Goal: Task Accomplishment & Management: Use online tool/utility

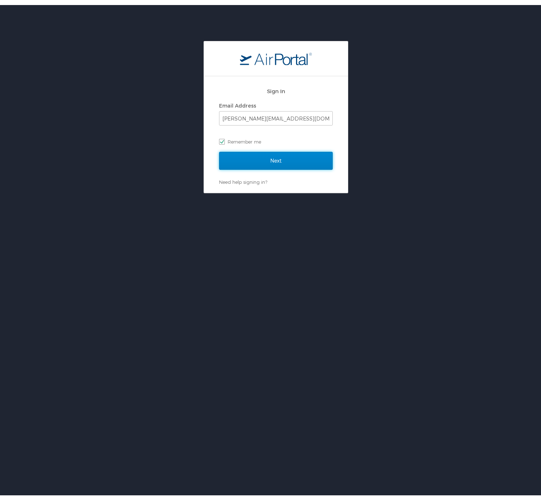
click at [234, 152] on input "Next" at bounding box center [276, 156] width 114 height 18
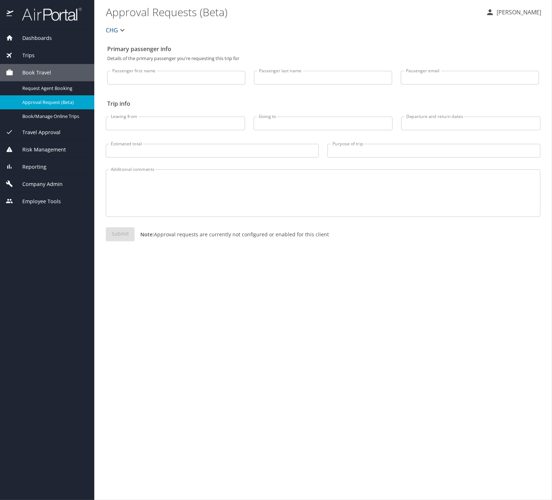
click at [35, 53] on span "Trips" at bounding box center [23, 55] width 21 height 8
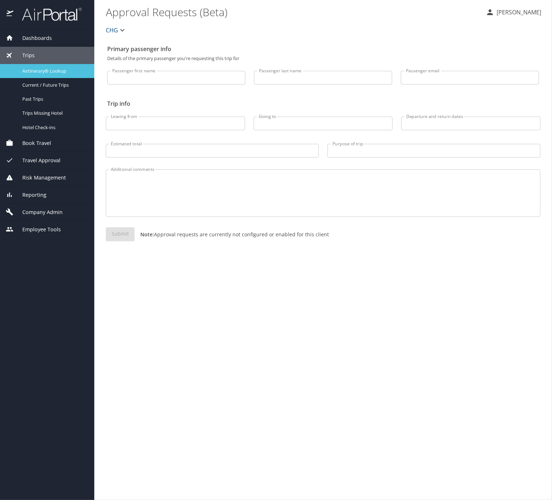
click at [41, 70] on span "Airtinerary® Lookup" at bounding box center [53, 71] width 63 height 7
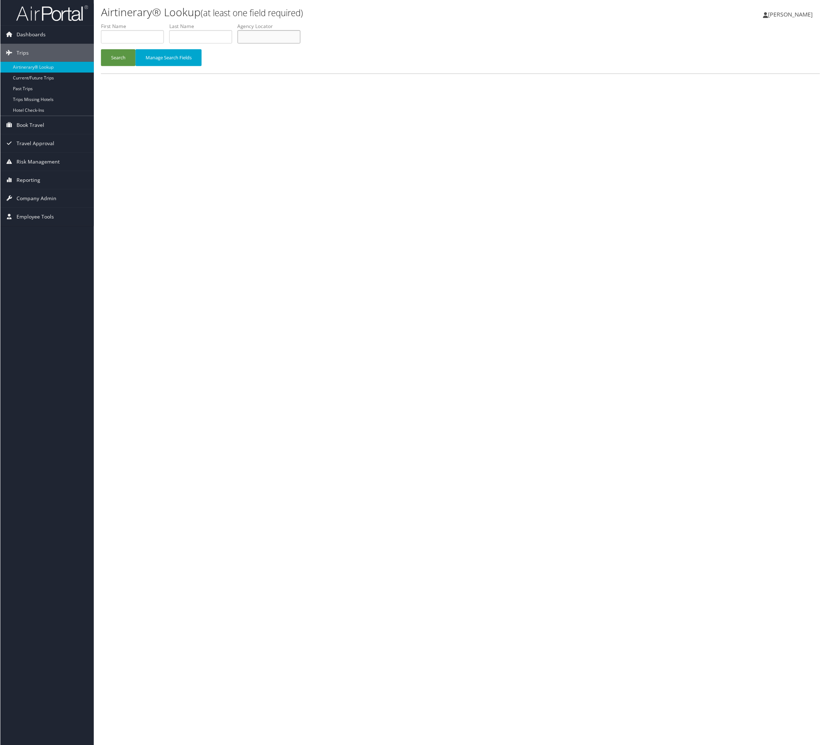
click at [300, 44] on input "text" at bounding box center [268, 36] width 63 height 13
paste input "AHKACM"
type input "AHKACM"
click at [101, 49] on button "Search" at bounding box center [118, 57] width 35 height 17
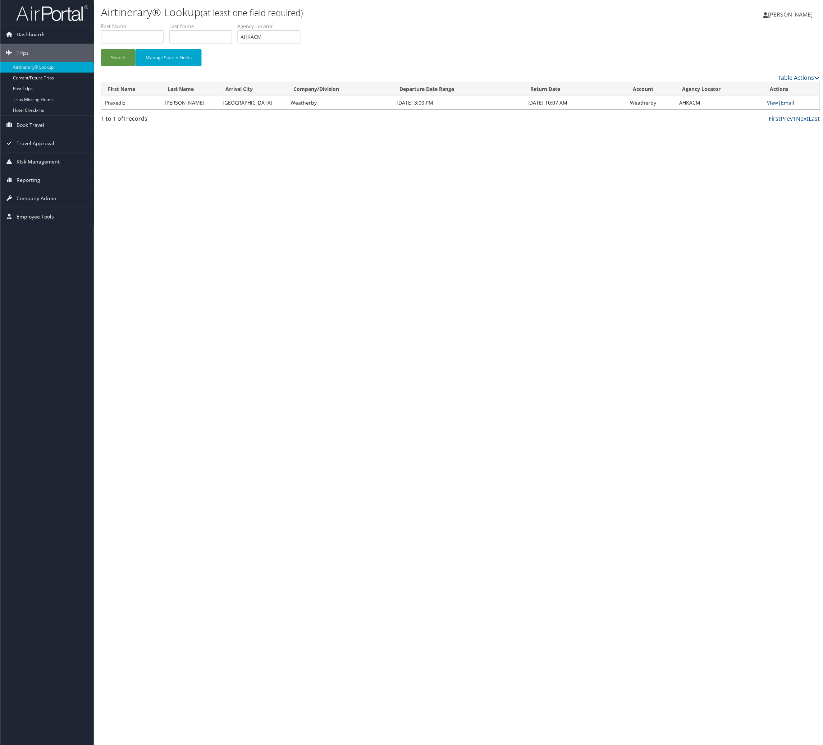
click at [795, 106] on link "Email" at bounding box center [787, 102] width 13 height 7
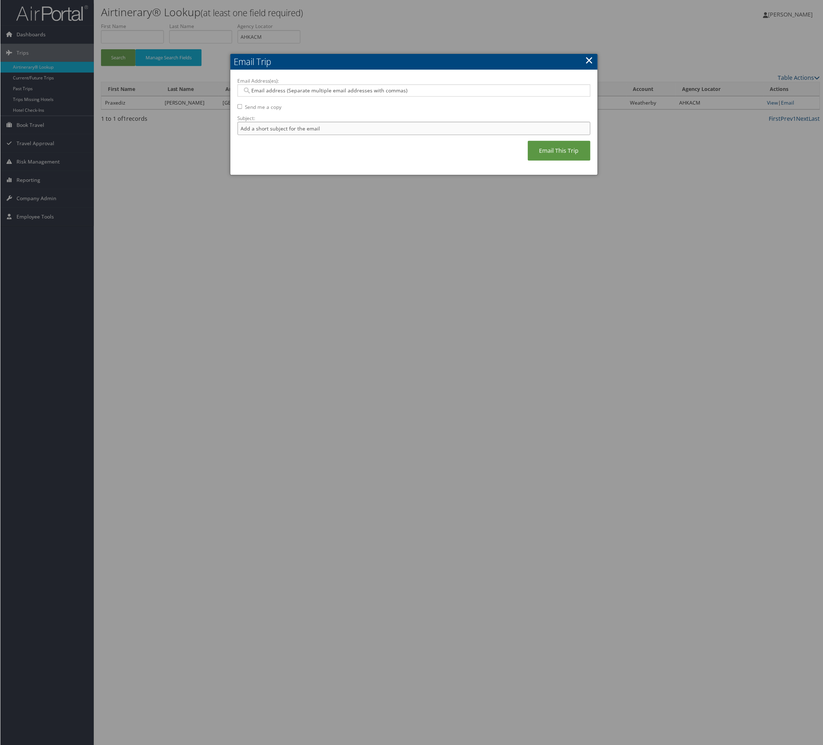
drag, startPoint x: 296, startPoint y: 159, endPoint x: 299, endPoint y: 165, distance: 6.9
click at [296, 135] on input "Subject:" at bounding box center [413, 128] width 353 height 13
click at [402, 122] on label "Subject:" at bounding box center [413, 118] width 353 height 7
click at [402, 135] on input "Itinerary Change. Please see notes in TR-748126" at bounding box center [413, 128] width 353 height 13
click at [395, 135] on input "Itinerary Change. Please see notes in TR-748126" at bounding box center [413, 128] width 353 height 13
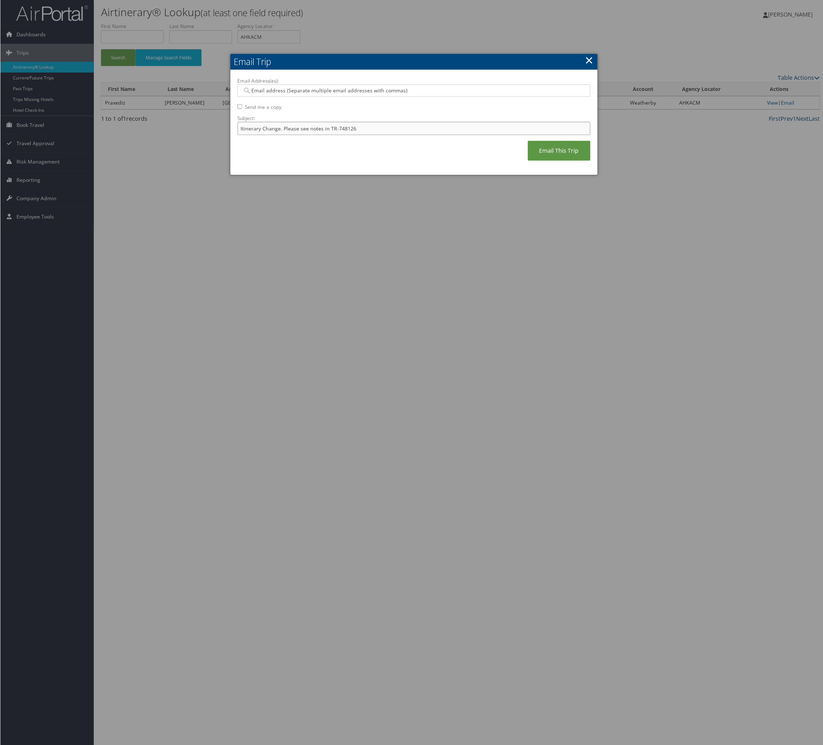
click at [395, 135] on input "Itinerary Change. Please see notes in TR-748126" at bounding box center [413, 128] width 353 height 13
paste input "62281"
type input "Itinerary Change. Please see notes in TR-762281"
click at [361, 94] on input "Email Address(es):" at bounding box center [409, 90] width 334 height 7
type input "nata"
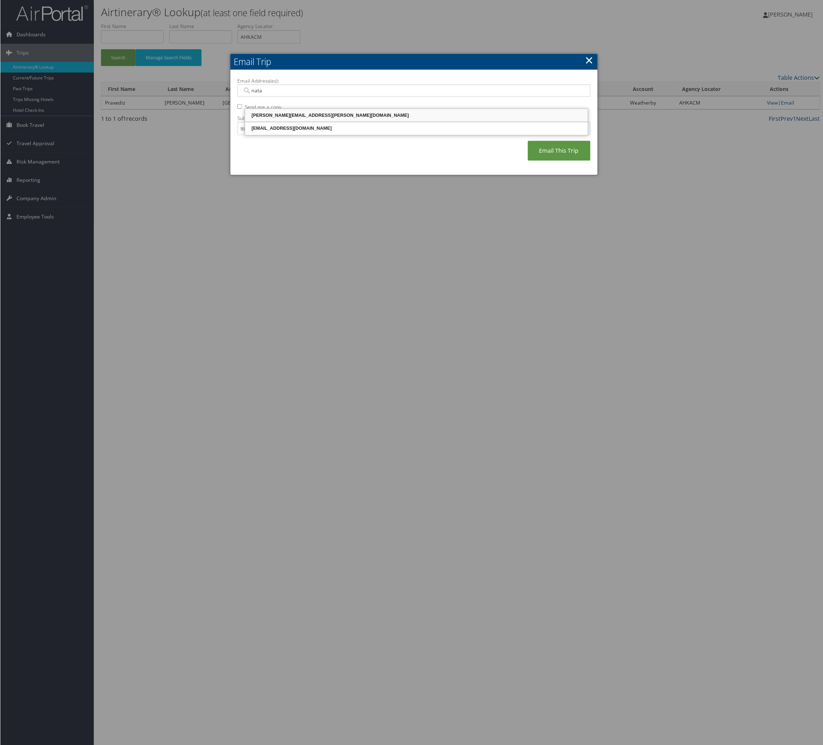
click at [364, 113] on div "[PERSON_NAME][EMAIL_ADDRESS][PERSON_NAME][DOMAIN_NAME]" at bounding box center [416, 115] width 341 height 7
type input "[PERSON_NAME][EMAIL_ADDRESS][PERSON_NAME][DOMAIN_NAME]"
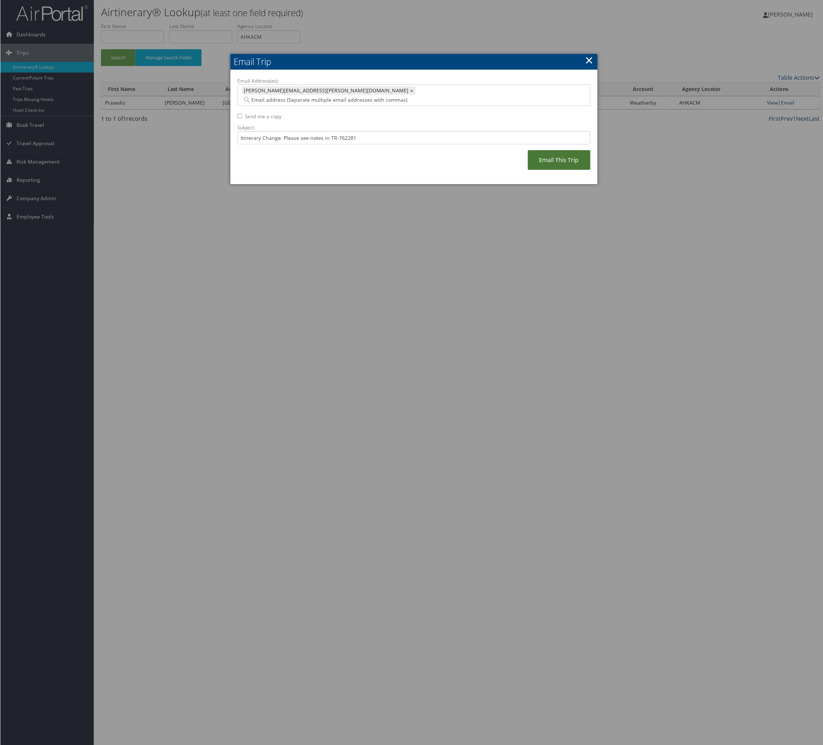
click at [528, 170] on link "Email This Trip" at bounding box center [559, 160] width 63 height 20
